Goal: Task Accomplishment & Management: Use online tool/utility

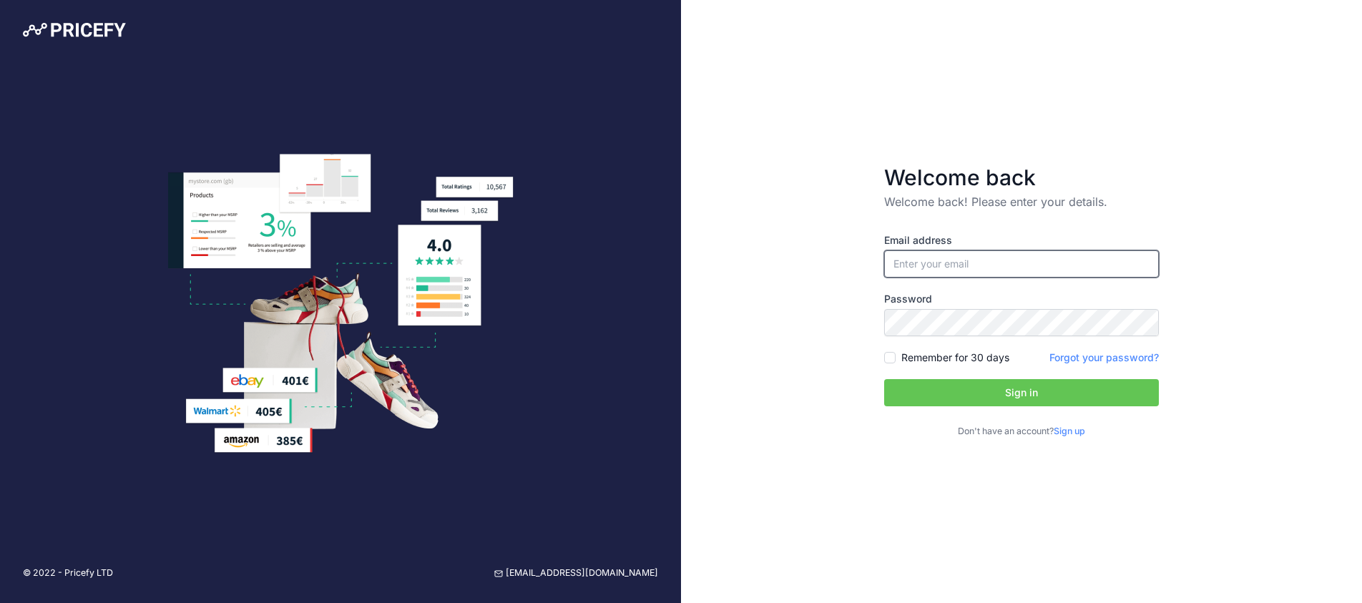
click at [979, 259] on input "email" at bounding box center [1021, 263] width 275 height 27
type input "justin@swscaffolding.com"
click at [889, 362] on input "Remember for 30 days" at bounding box center [889, 357] width 11 height 11
checkbox input "true"
click at [954, 391] on button "Sign in" at bounding box center [1021, 392] width 275 height 27
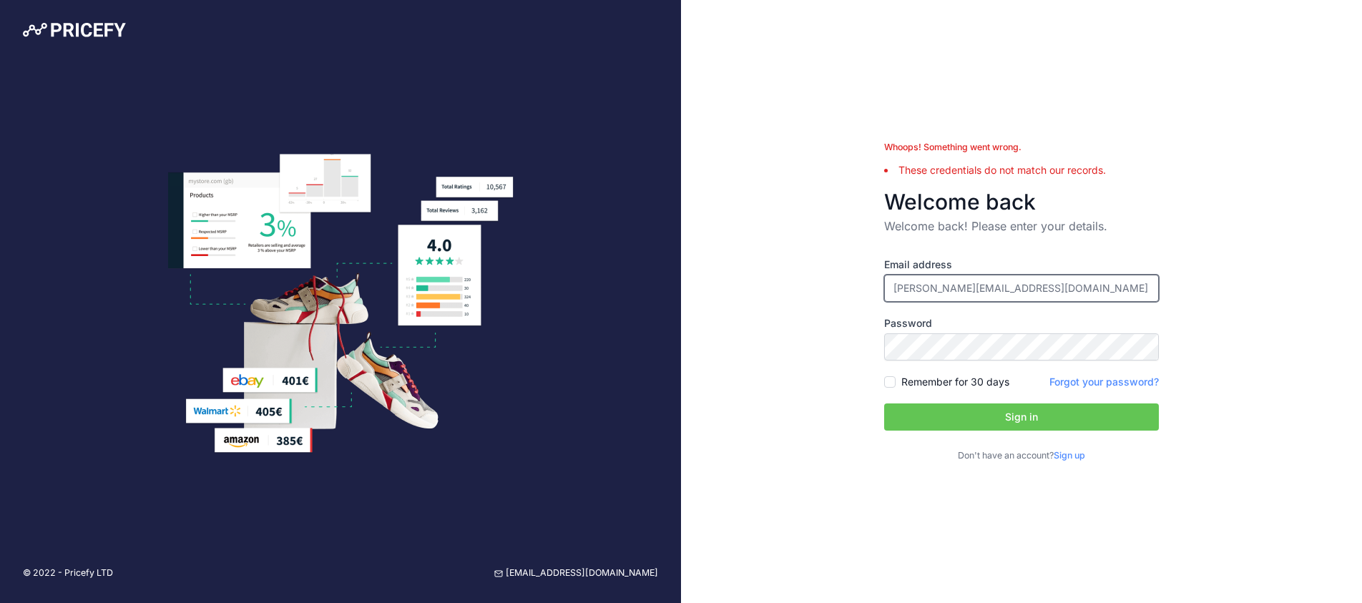
drag, startPoint x: 919, startPoint y: 289, endPoint x: 876, endPoint y: 288, distance: 42.9
click at [876, 288] on form "Whoops! Something went wrong. These credentials do not match our records. Welco…" at bounding box center [1021, 301] width 320 height 367
type input "[EMAIL_ADDRESS][DOMAIN_NAME]"
click at [891, 378] on input "Remember for 30 days" at bounding box center [889, 381] width 11 height 11
checkbox input "true"
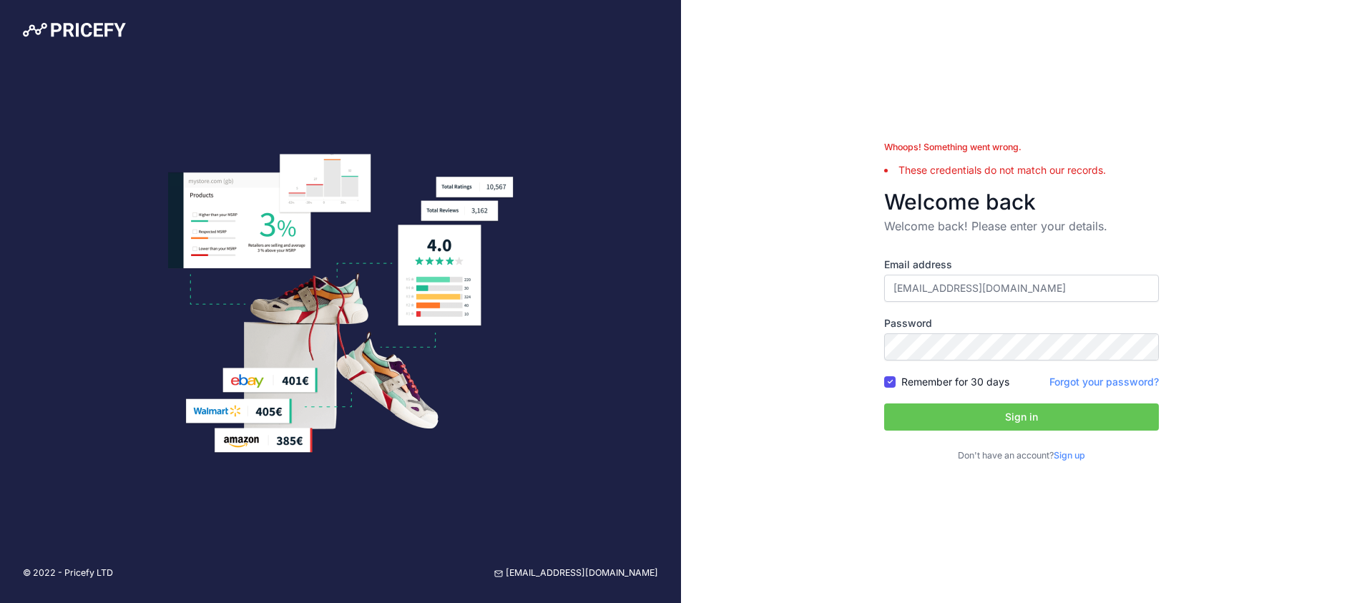
click at [951, 426] on button "Sign in" at bounding box center [1021, 416] width 275 height 27
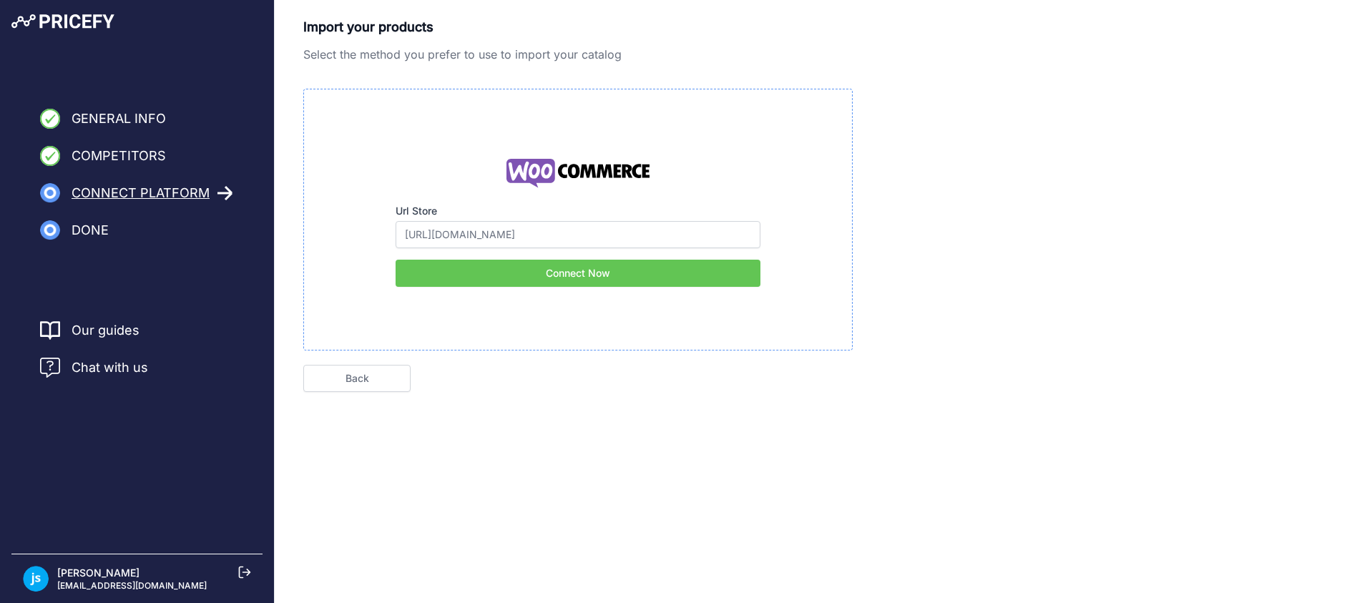
click at [567, 272] on button "Connect Now" at bounding box center [578, 273] width 365 height 27
